Goal: Information Seeking & Learning: Learn about a topic

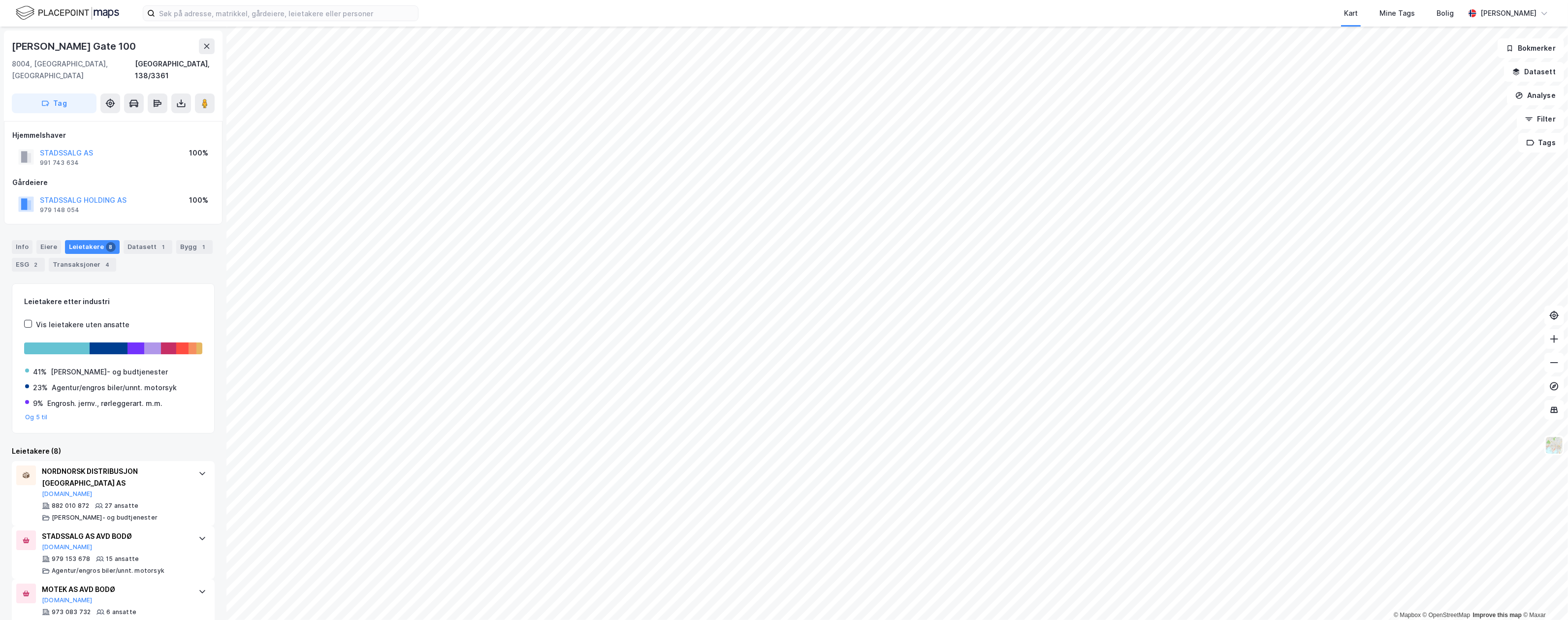
drag, startPoint x: 166, startPoint y: 171, endPoint x: 223, endPoint y: 176, distance: 57.2
click at [166, 177] on div "Gårdeiere" at bounding box center [112, 182] width 202 height 12
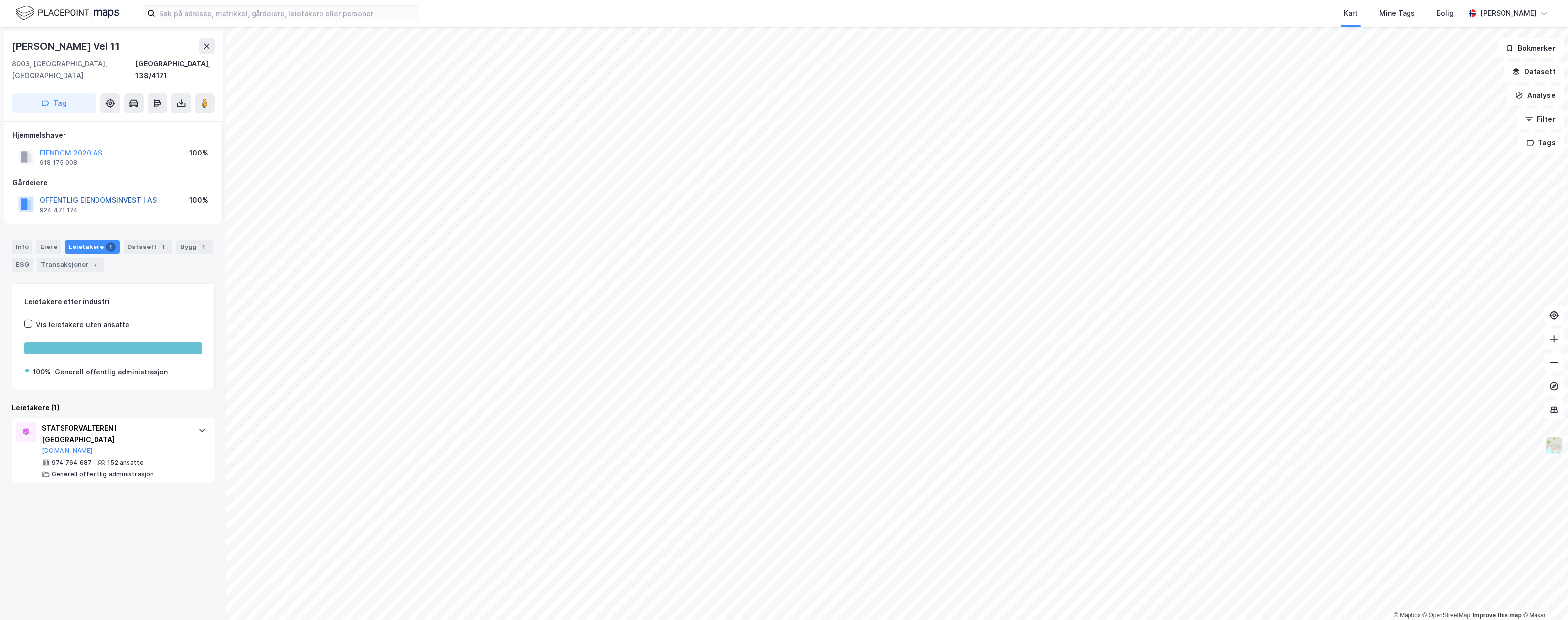
click at [0, 0] on button "OFFENTLIG EIENDOMSINVEST I AS" at bounding box center [0, 0] width 0 height 0
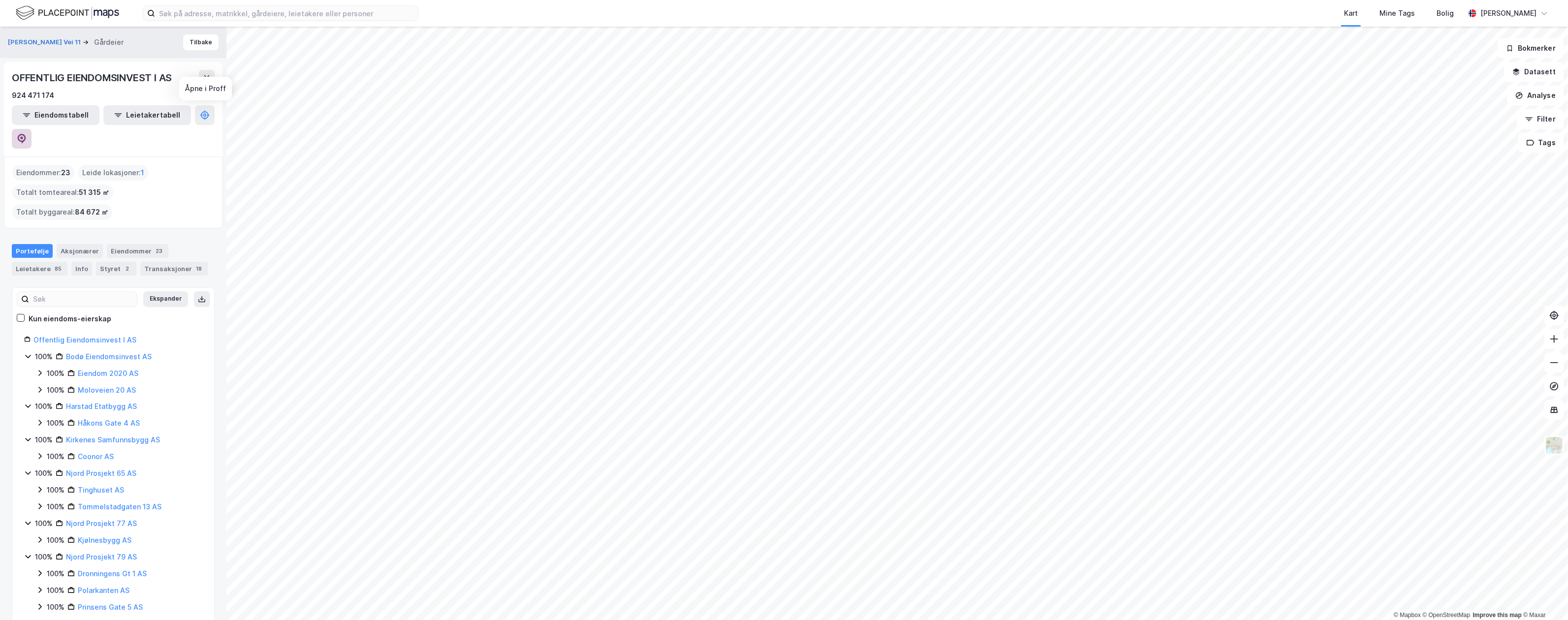
click at [31, 129] on button at bounding box center [22, 139] width 20 height 20
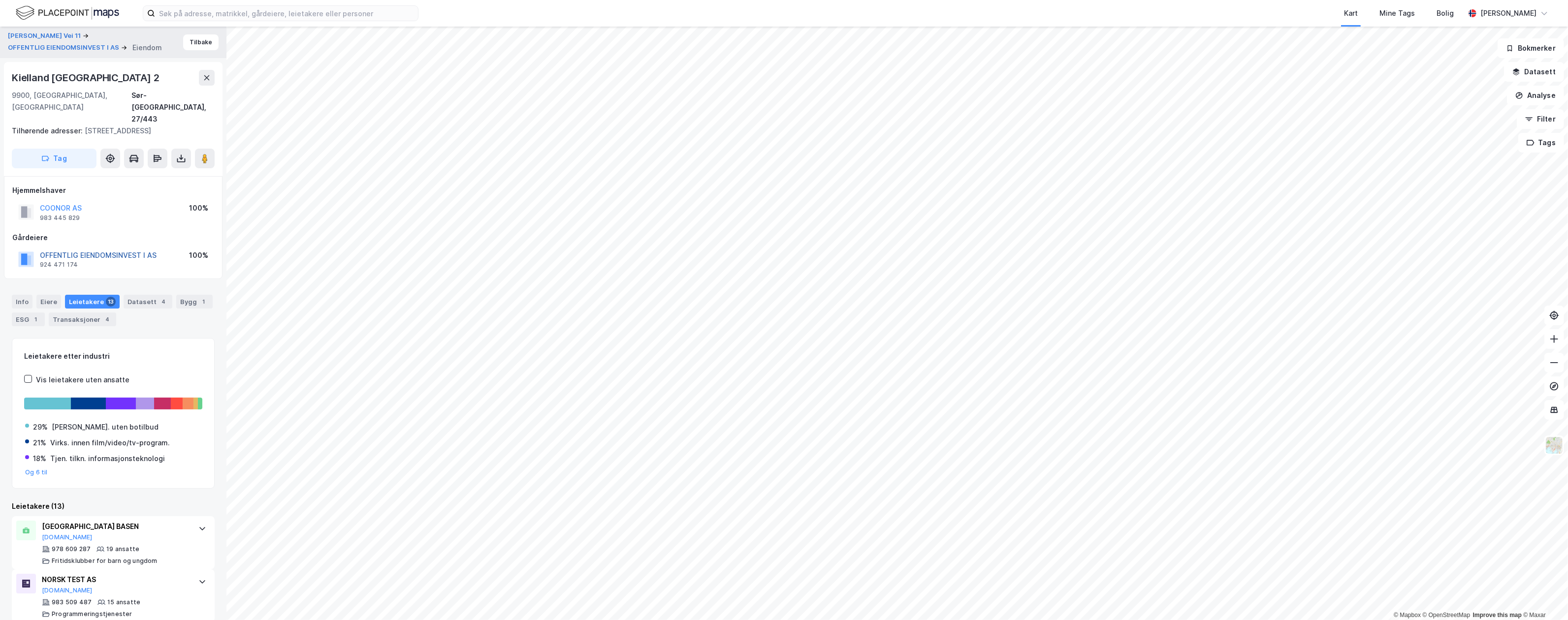
click at [0, 0] on button "OFFENTLIG EIENDOMSINVEST I AS" at bounding box center [0, 0] width 0 height 0
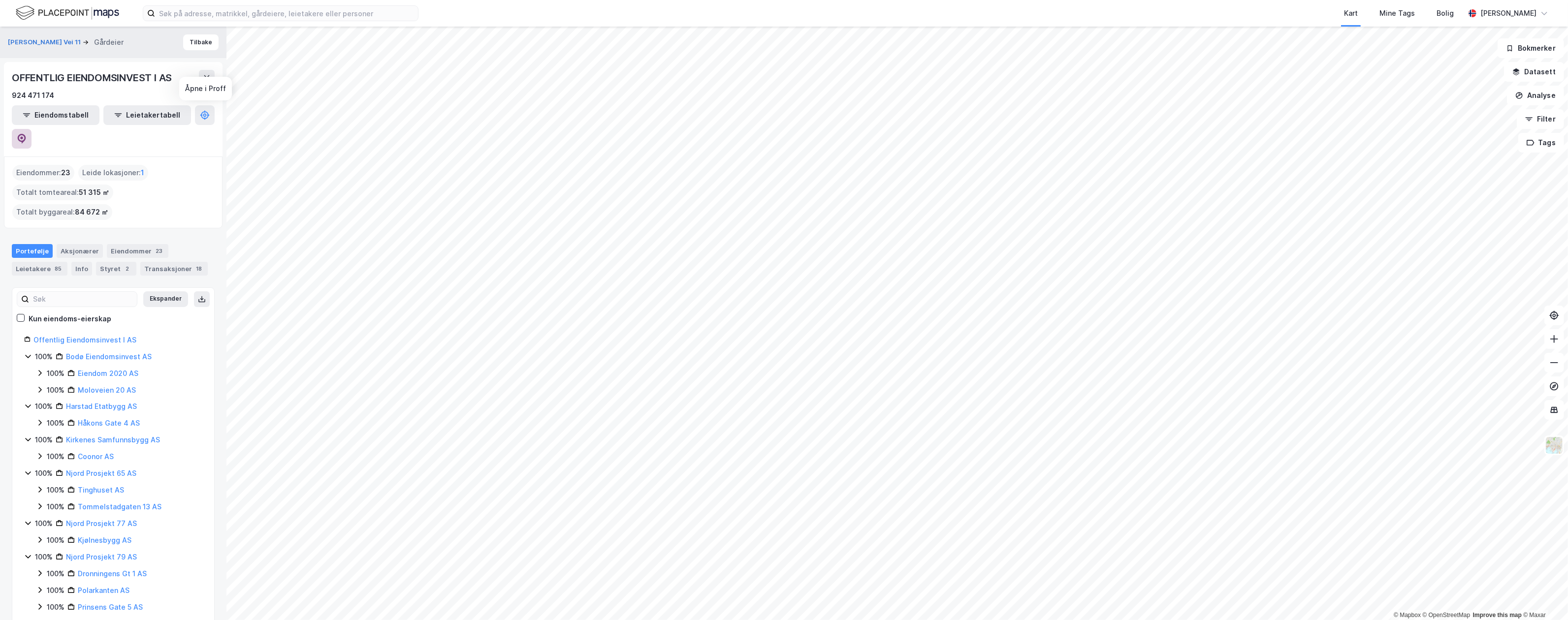
click at [26, 134] on icon at bounding box center [22, 139] width 10 height 10
click at [217, 20] on input at bounding box center [286, 13] width 263 height 14
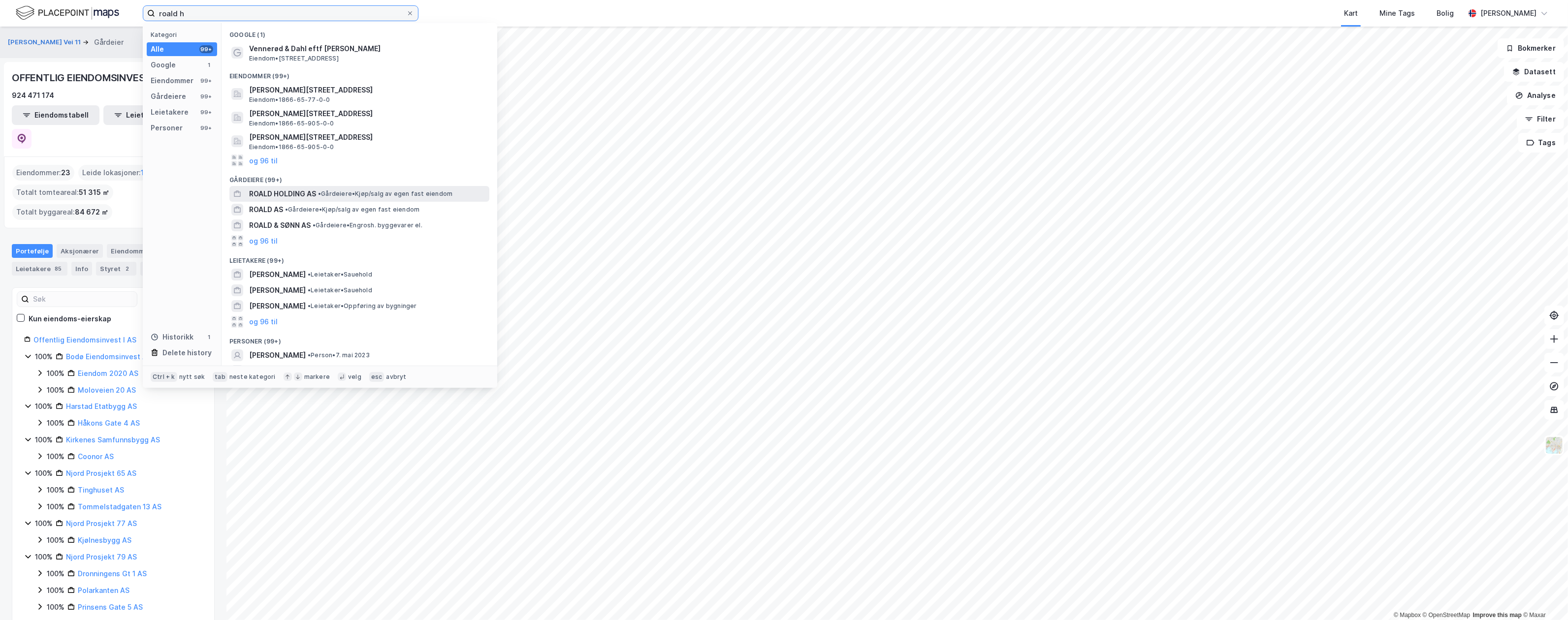
type input "roald h"
click at [321, 192] on span "•" at bounding box center [320, 194] width 3 height 7
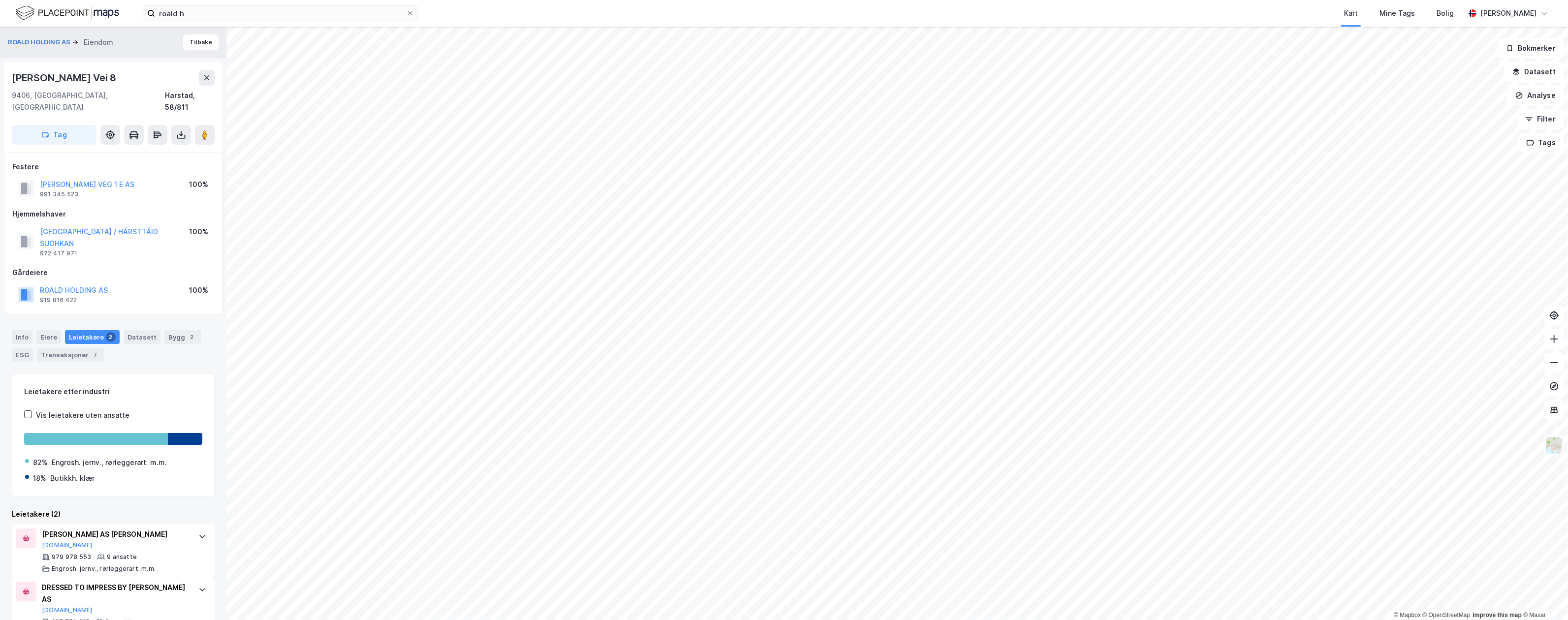
scroll to position [12, 0]
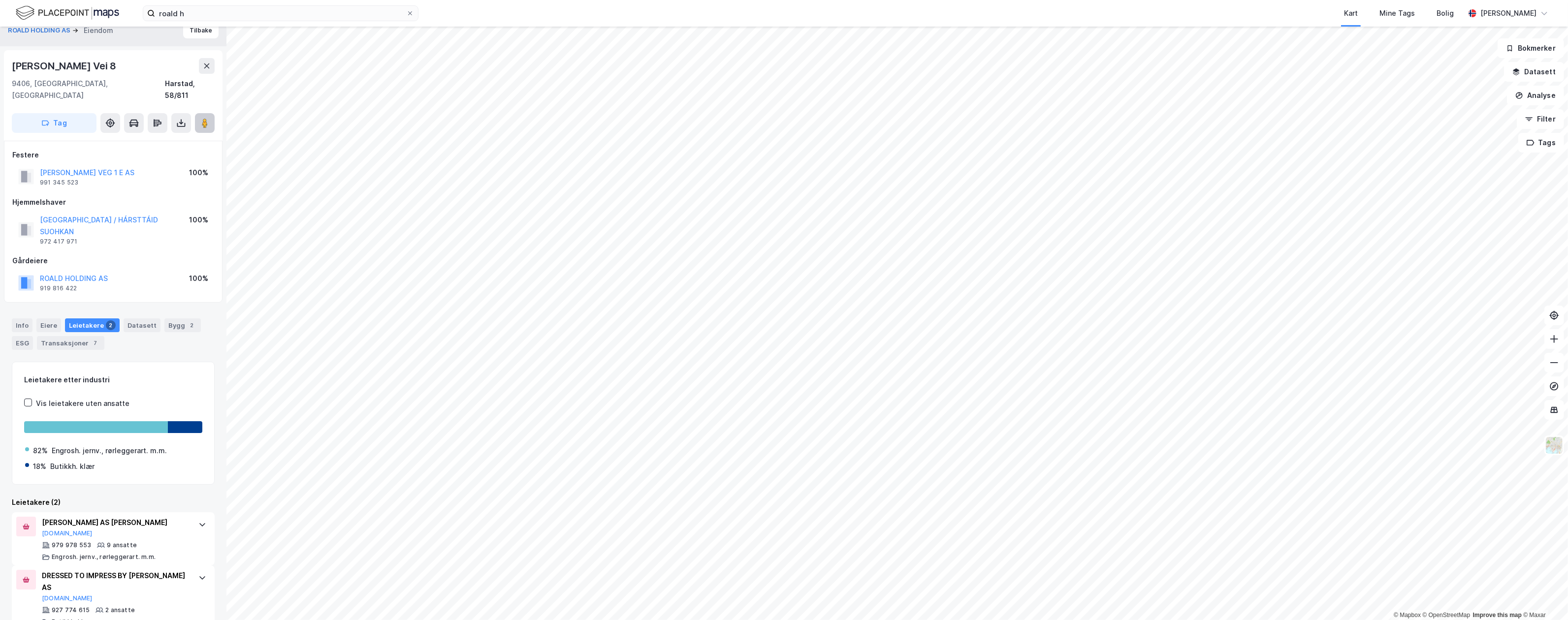
click at [210, 113] on button at bounding box center [205, 123] width 20 height 20
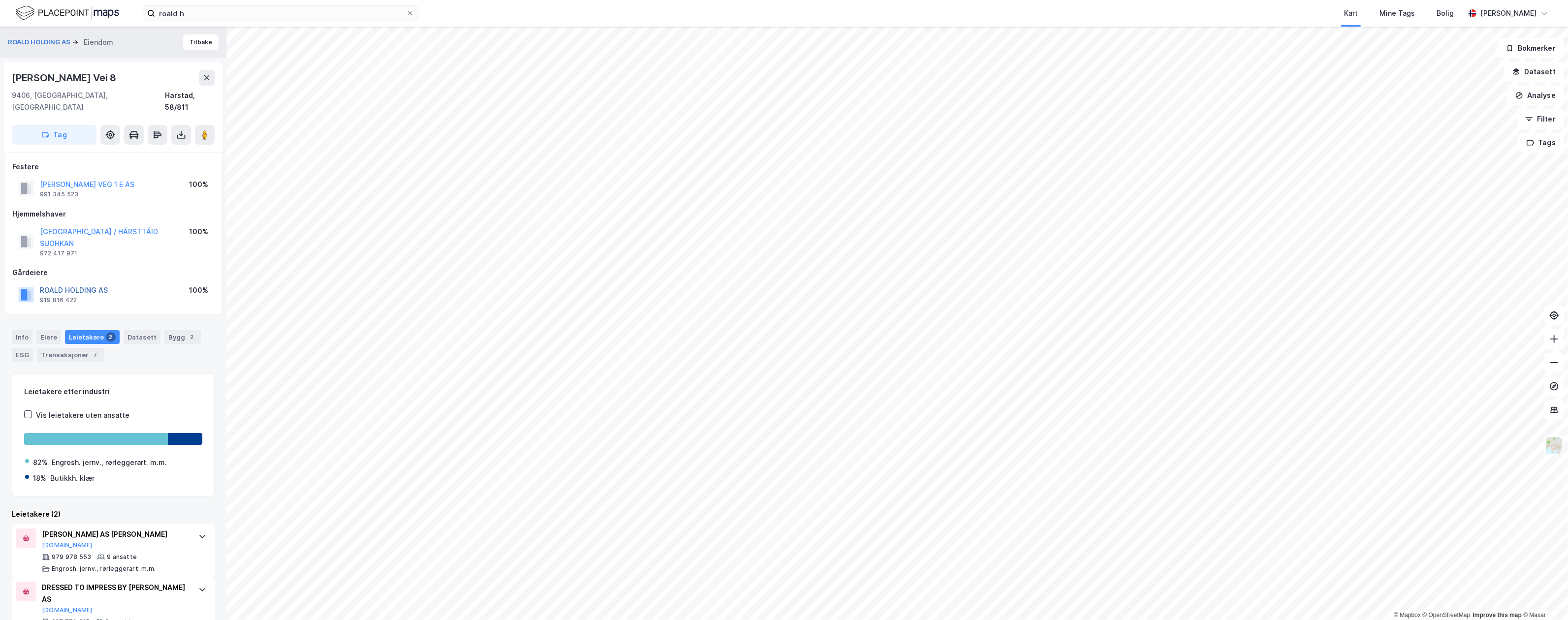
click at [0, 0] on button "ROALD HOLDING AS" at bounding box center [0, 0] width 0 height 0
